Goal: Contribute content

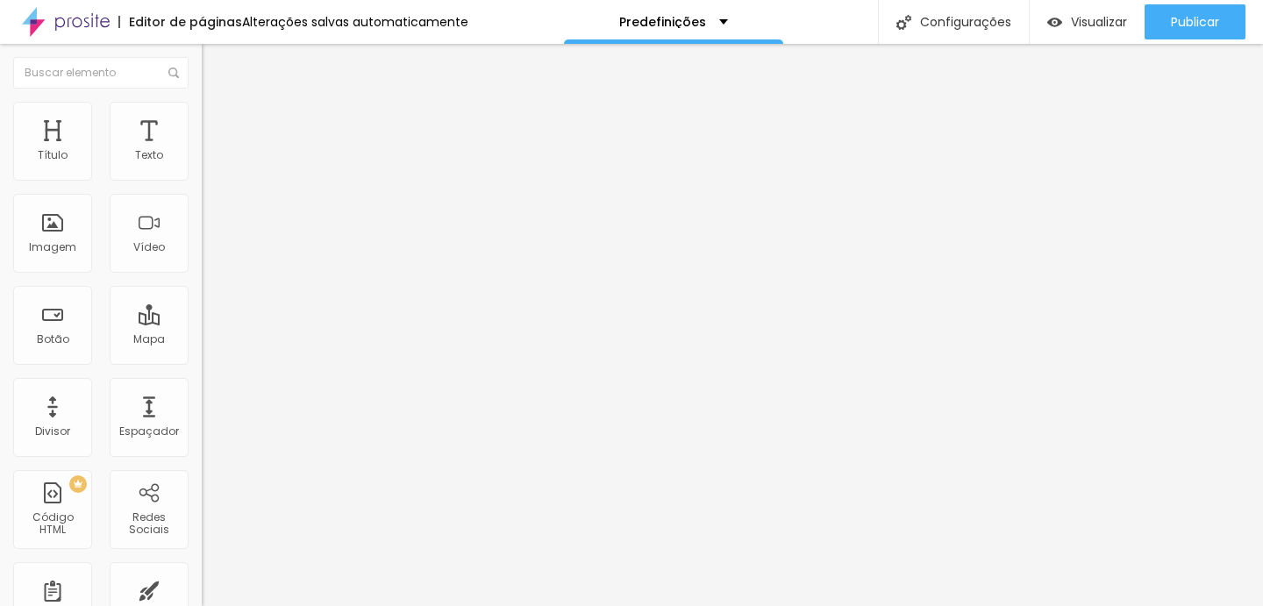
click at [202, 72] on button "Editar nulo" at bounding box center [303, 64] width 202 height 40
click at [202, 114] on li "Estilo" at bounding box center [303, 111] width 202 height 18
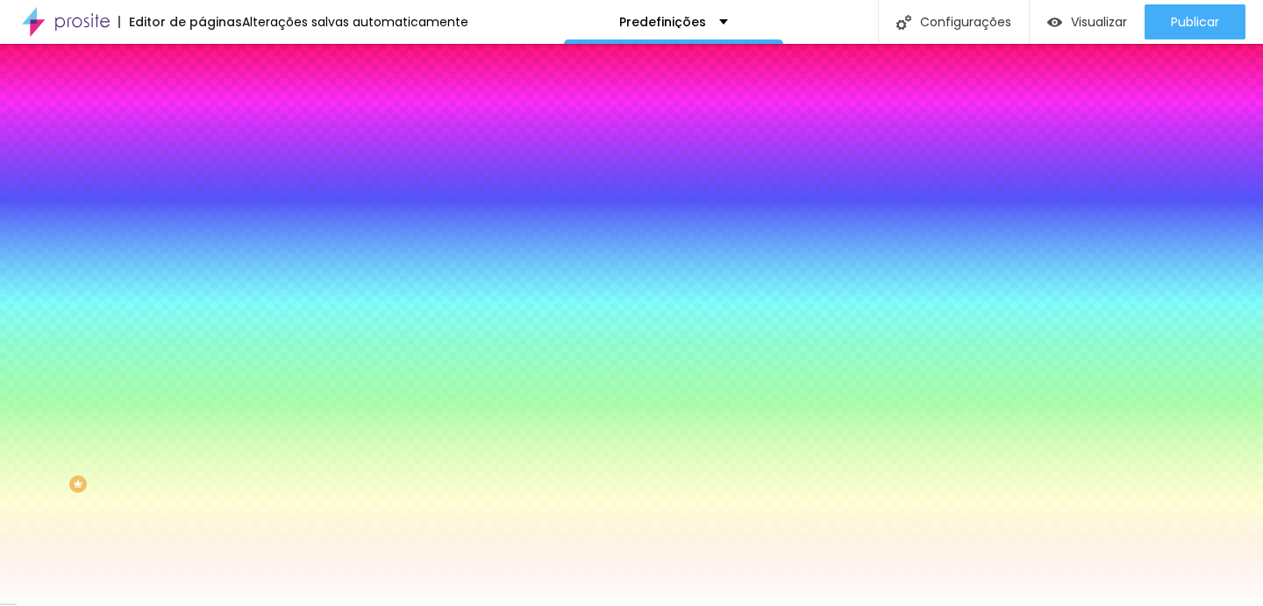
click at [202, 119] on li "Avançado" at bounding box center [303, 128] width 202 height 18
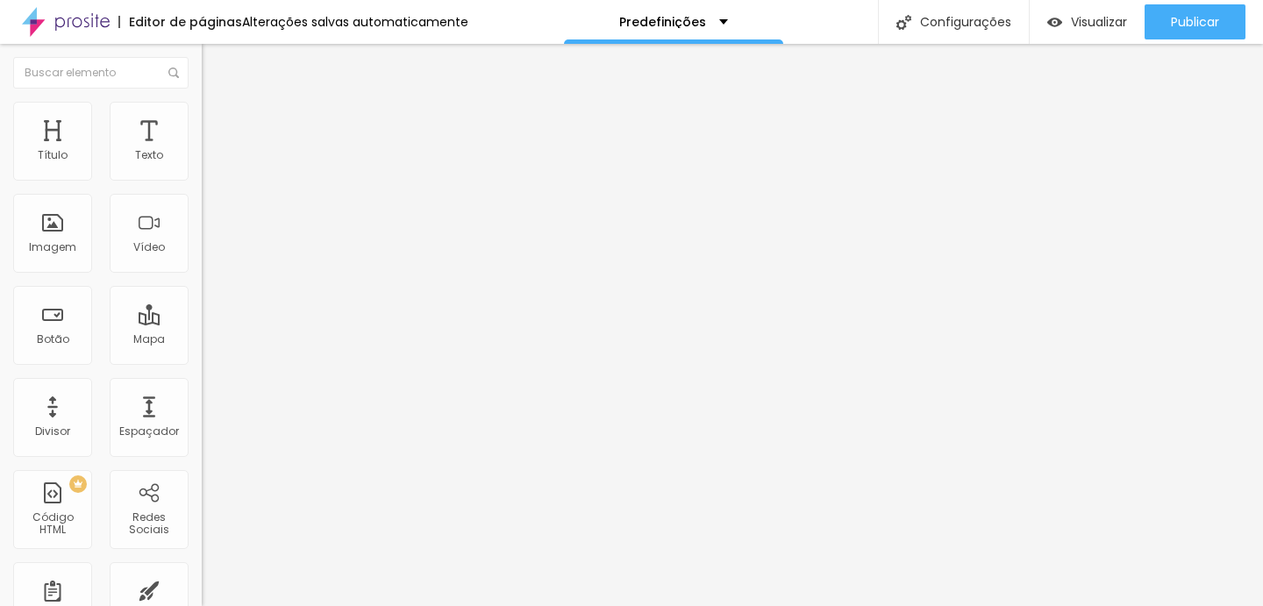
click at [212, 161] on font "Adicionar imagem" at bounding box center [263, 153] width 103 height 15
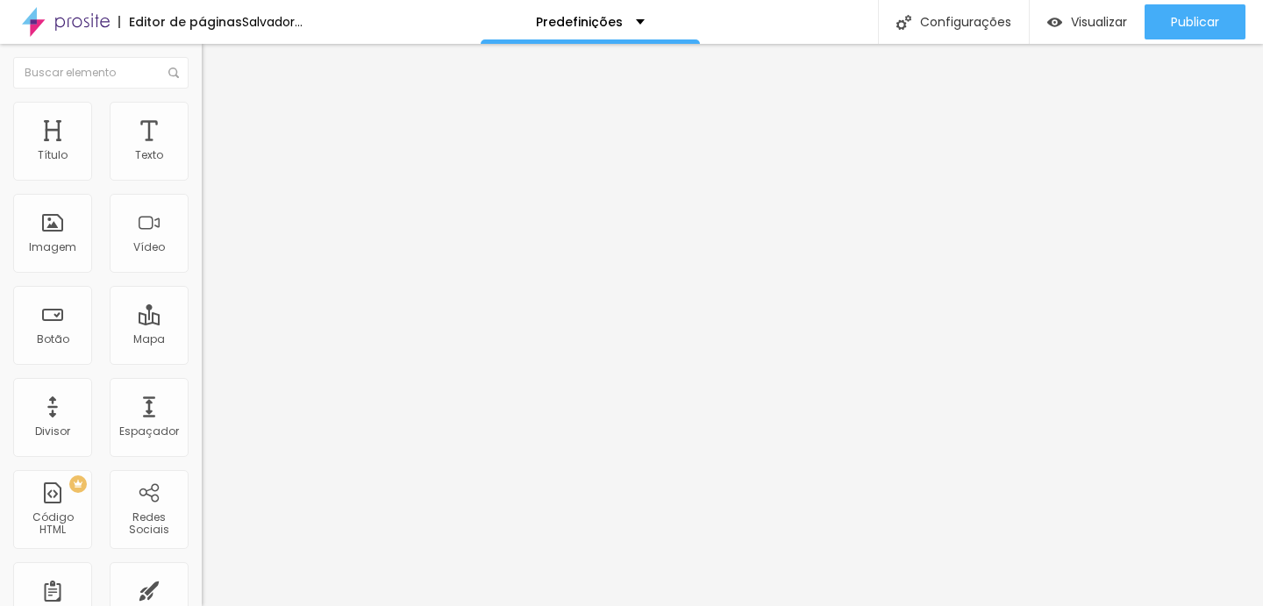
click at [212, 234] on font "Adicionar imagem" at bounding box center [263, 226] width 103 height 15
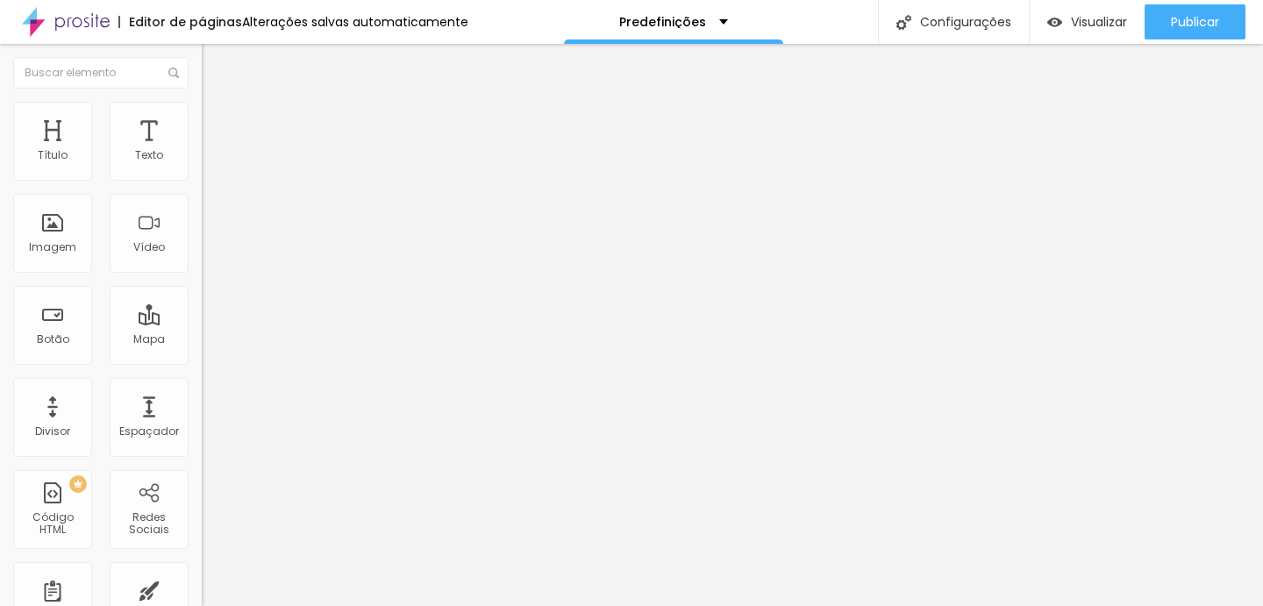
click at [1090, 11] on div "Visualizar" at bounding box center [1087, 21] width 80 height 35
